Goal: Find specific page/section: Find specific page/section

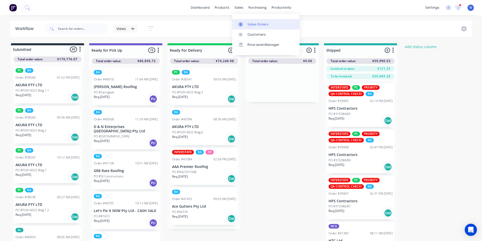
click at [237, 9] on div "sales" at bounding box center [239, 8] width 14 height 8
click at [257, 24] on div "Sales Orders" at bounding box center [258, 24] width 21 height 5
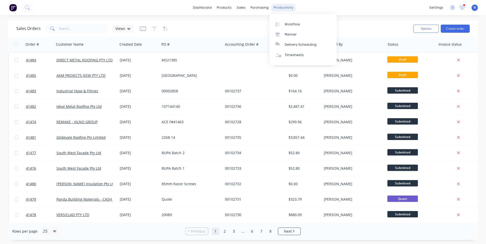
click at [282, 7] on div "productivity" at bounding box center [283, 8] width 25 height 8
click at [292, 23] on div "Workflow" at bounding box center [292, 24] width 15 height 5
